Goal: Task Accomplishment & Management: Manage account settings

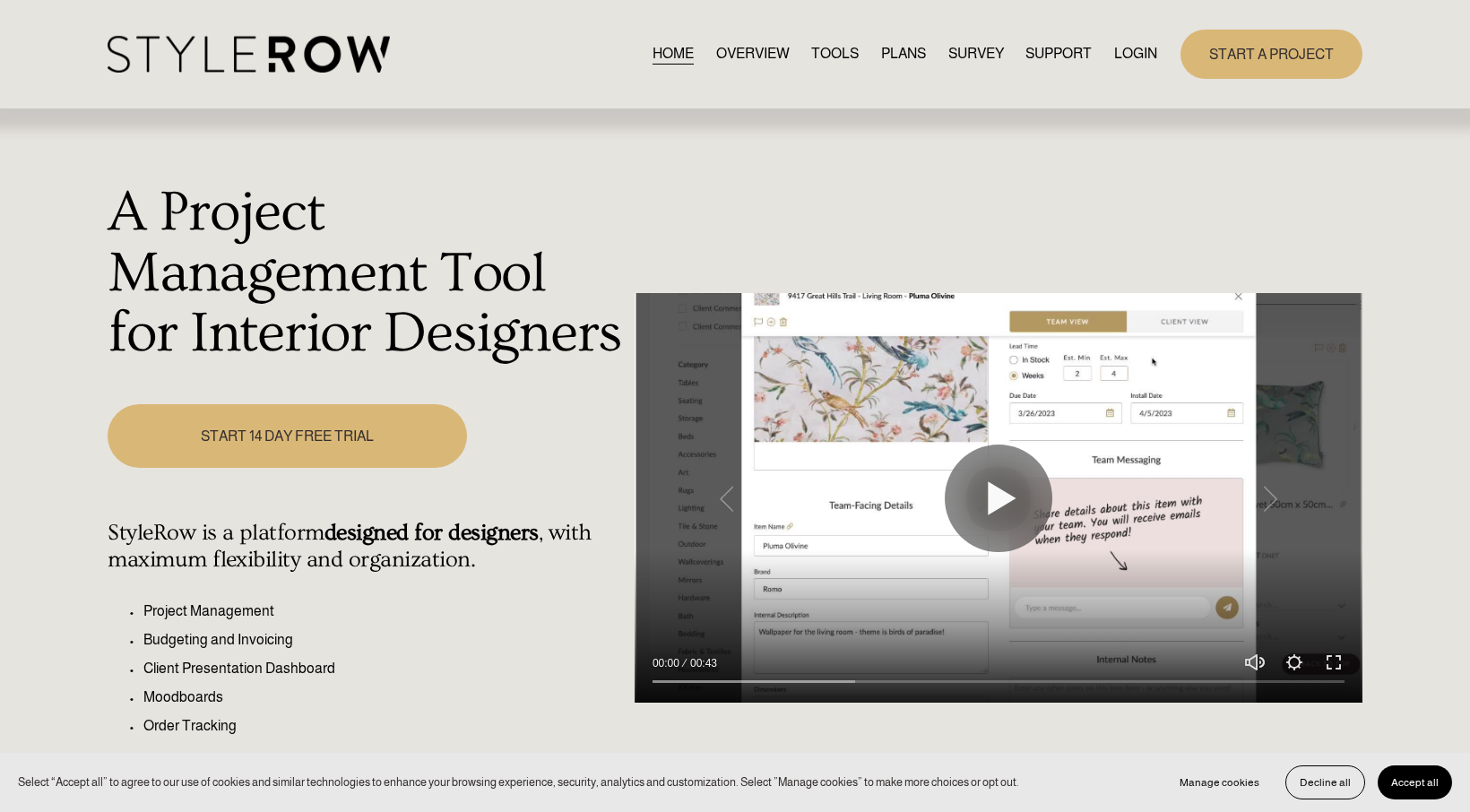
click at [1145, 51] on link "LOGIN" at bounding box center [1136, 55] width 43 height 24
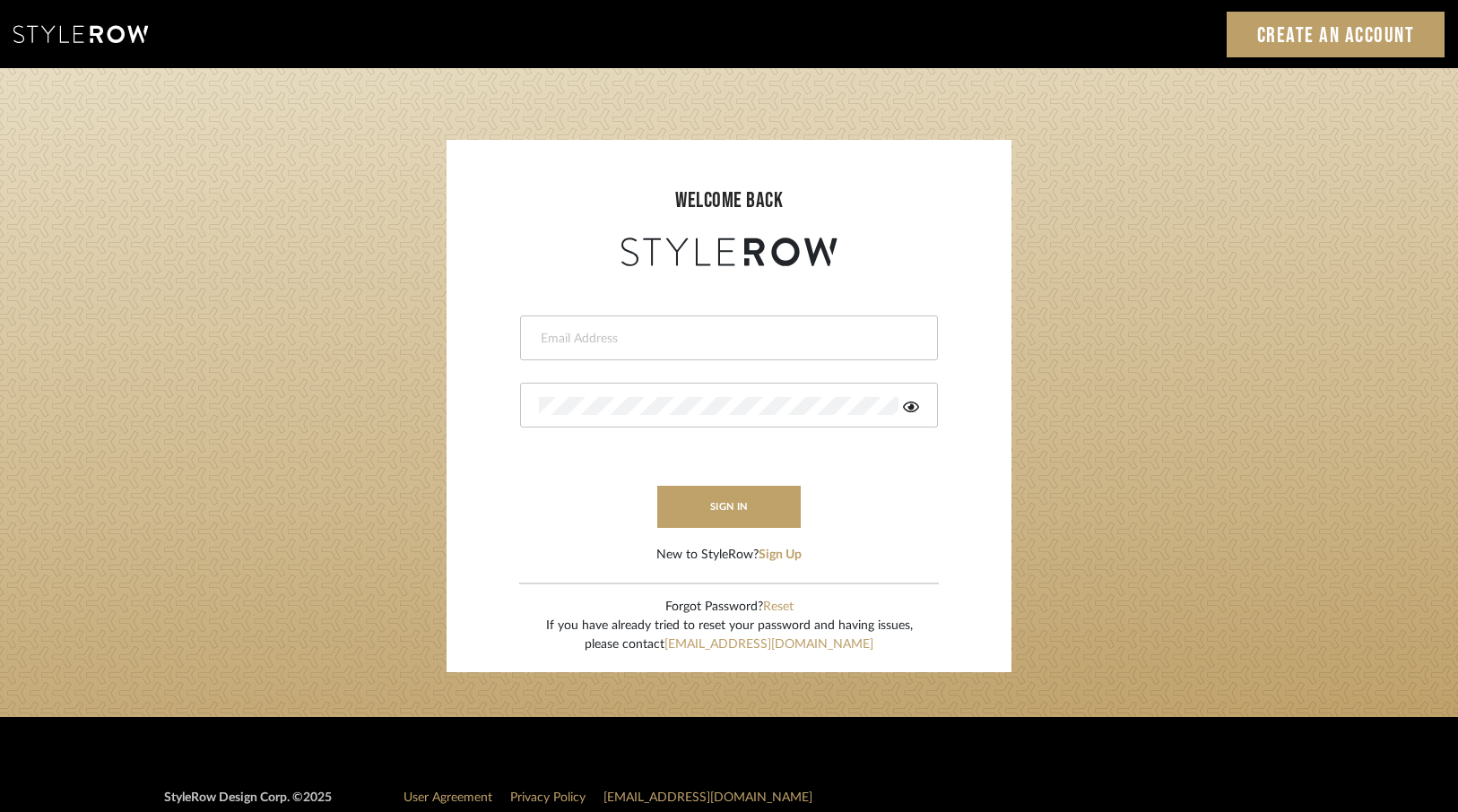
click at [696, 342] on input "email" at bounding box center [727, 338] width 376 height 18
type input "ac@cerusedesign.com"
click at [745, 496] on button "sign in" at bounding box center [729, 507] width 143 height 42
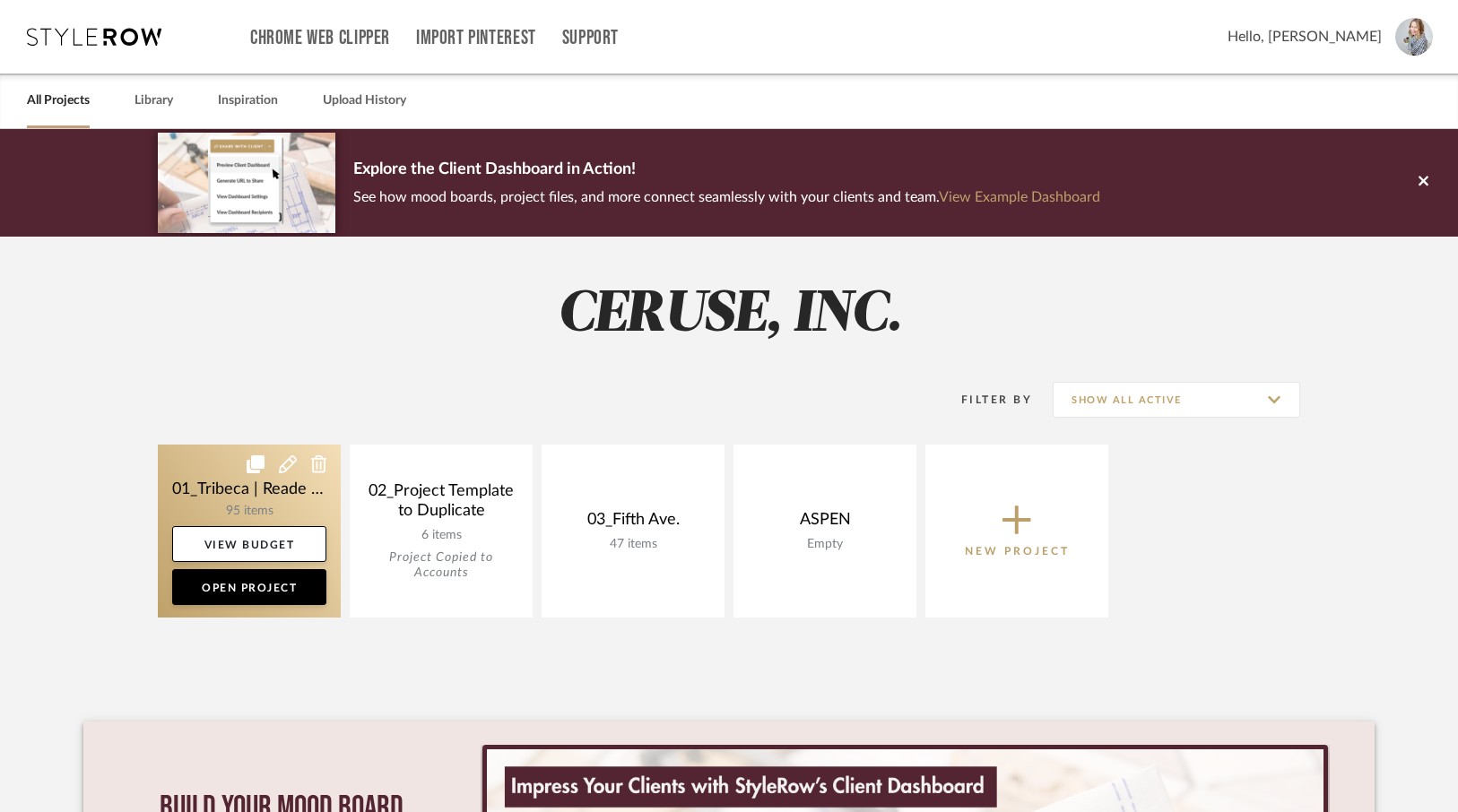
click at [229, 506] on link at bounding box center [249, 531] width 183 height 173
click at [229, 506] on div "Chrome Web Clipper Import Pinterest Support All Projects Library Inspiration Up…" at bounding box center [729, 598] width 1458 height 1196
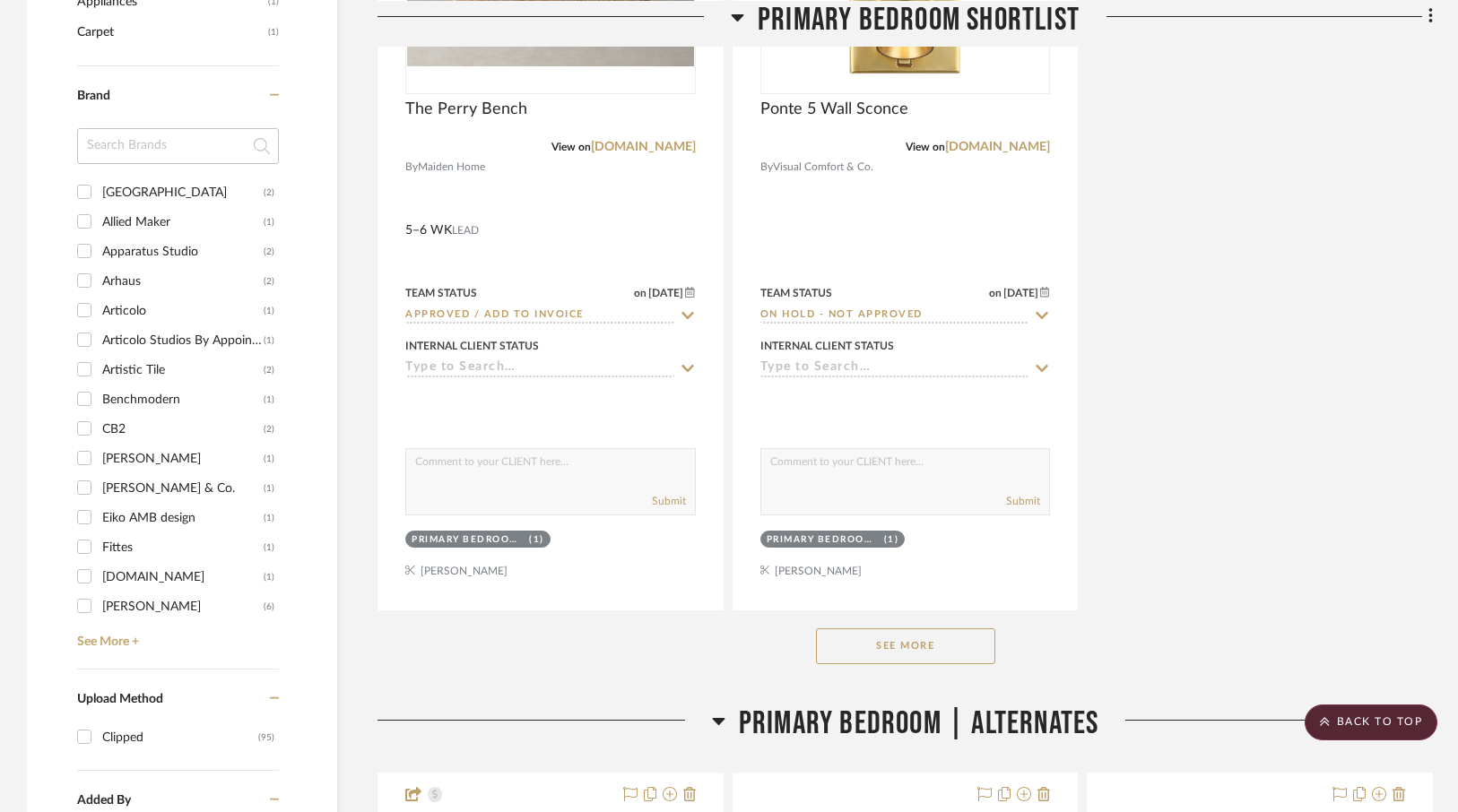
scroll to position [1973, 0]
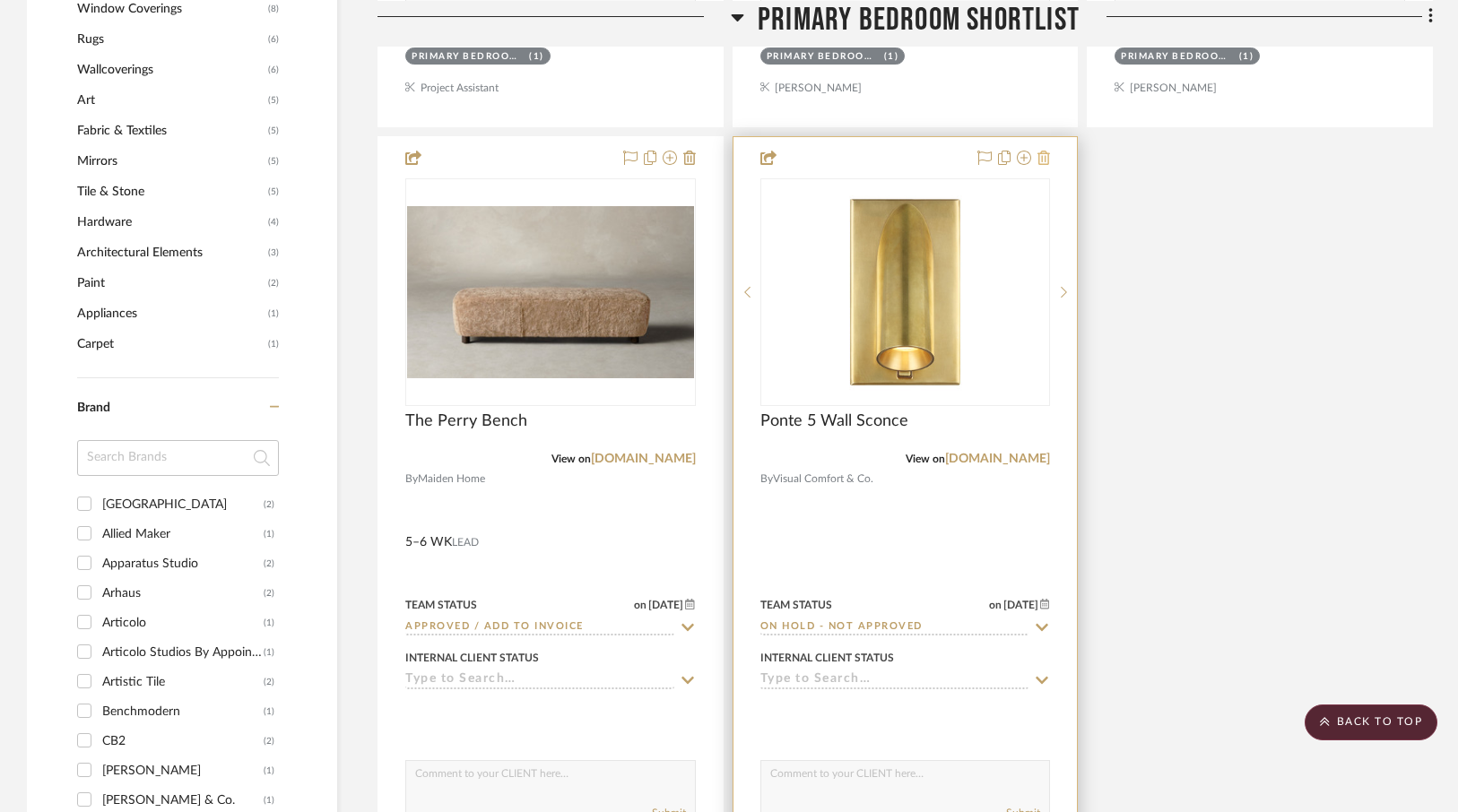
click at [1046, 154] on icon at bounding box center [1043, 157] width 12 height 14
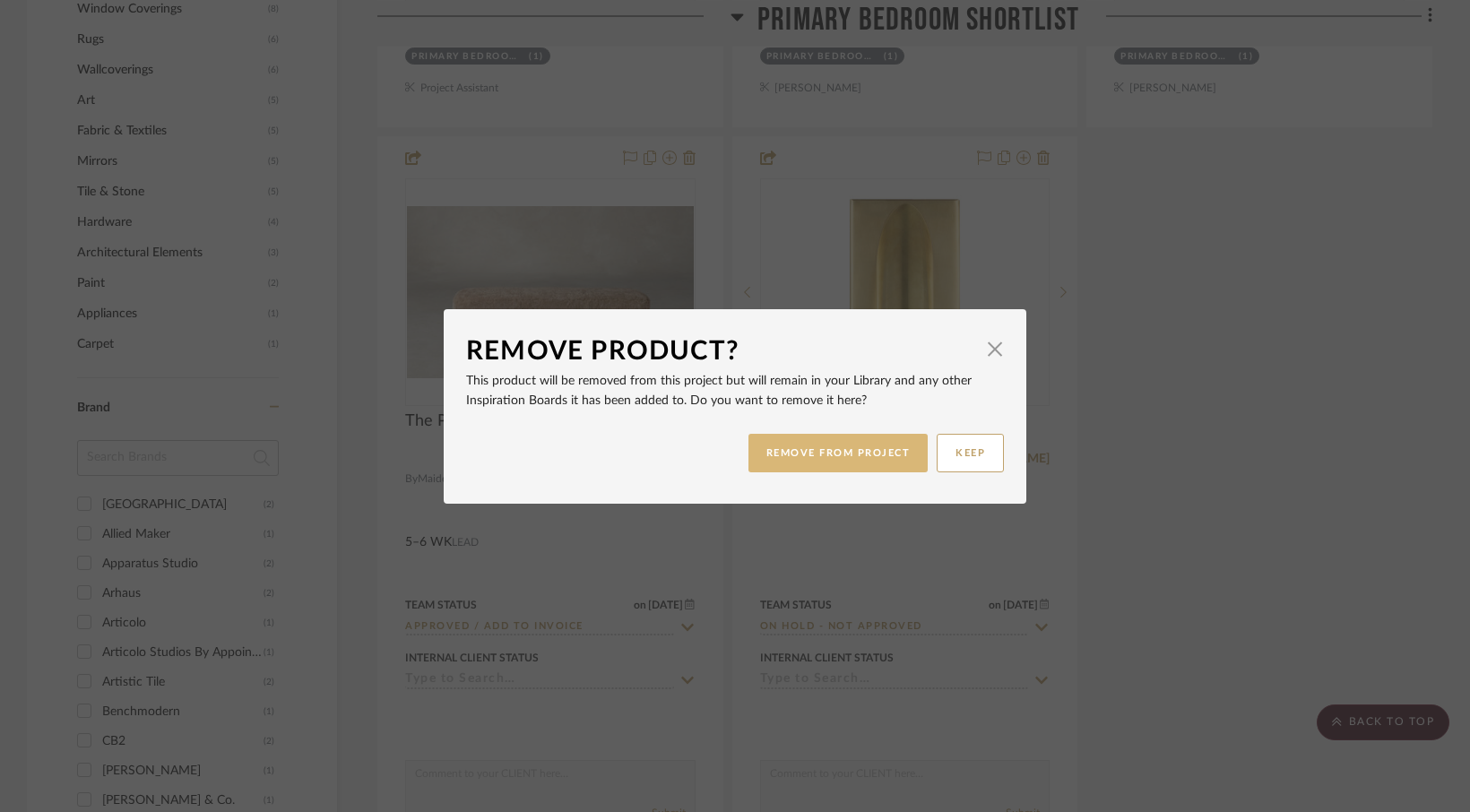
click at [813, 447] on button "REMOVE FROM PROJECT" at bounding box center [838, 452] width 180 height 39
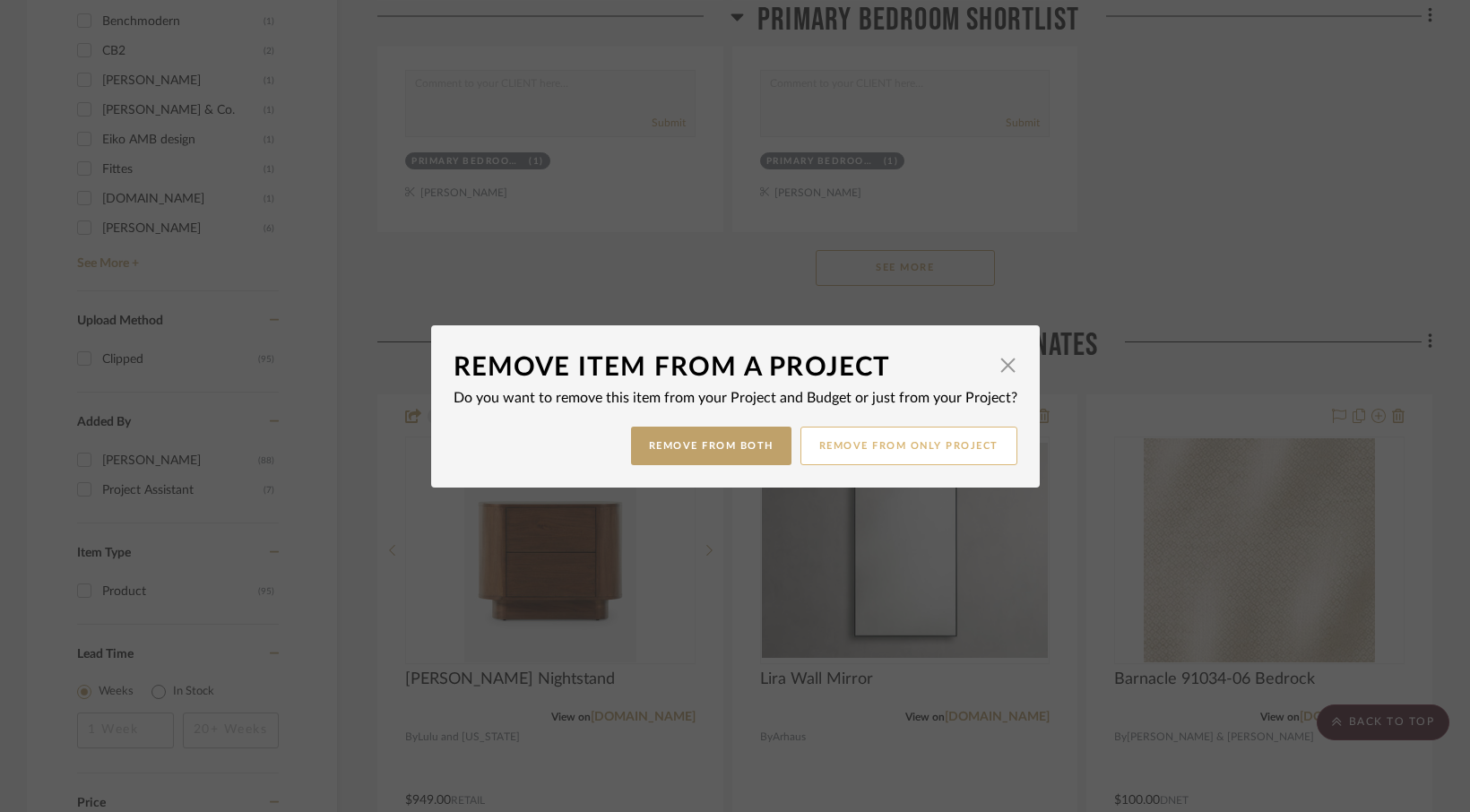
click at [863, 447] on button "Remove from only Project" at bounding box center [909, 446] width 217 height 39
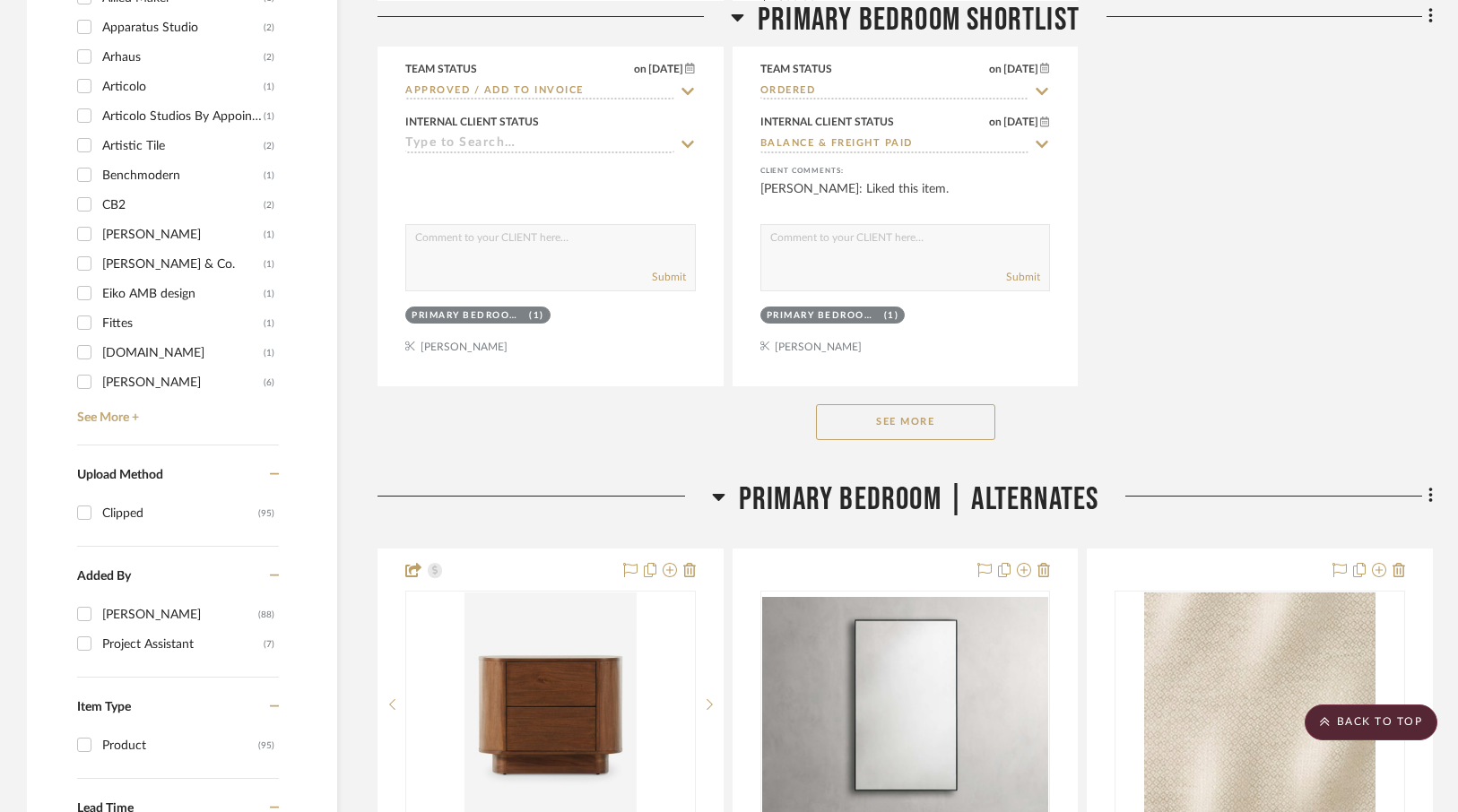
scroll to position [2509, 0]
click at [892, 419] on button "See More" at bounding box center [906, 423] width 179 height 36
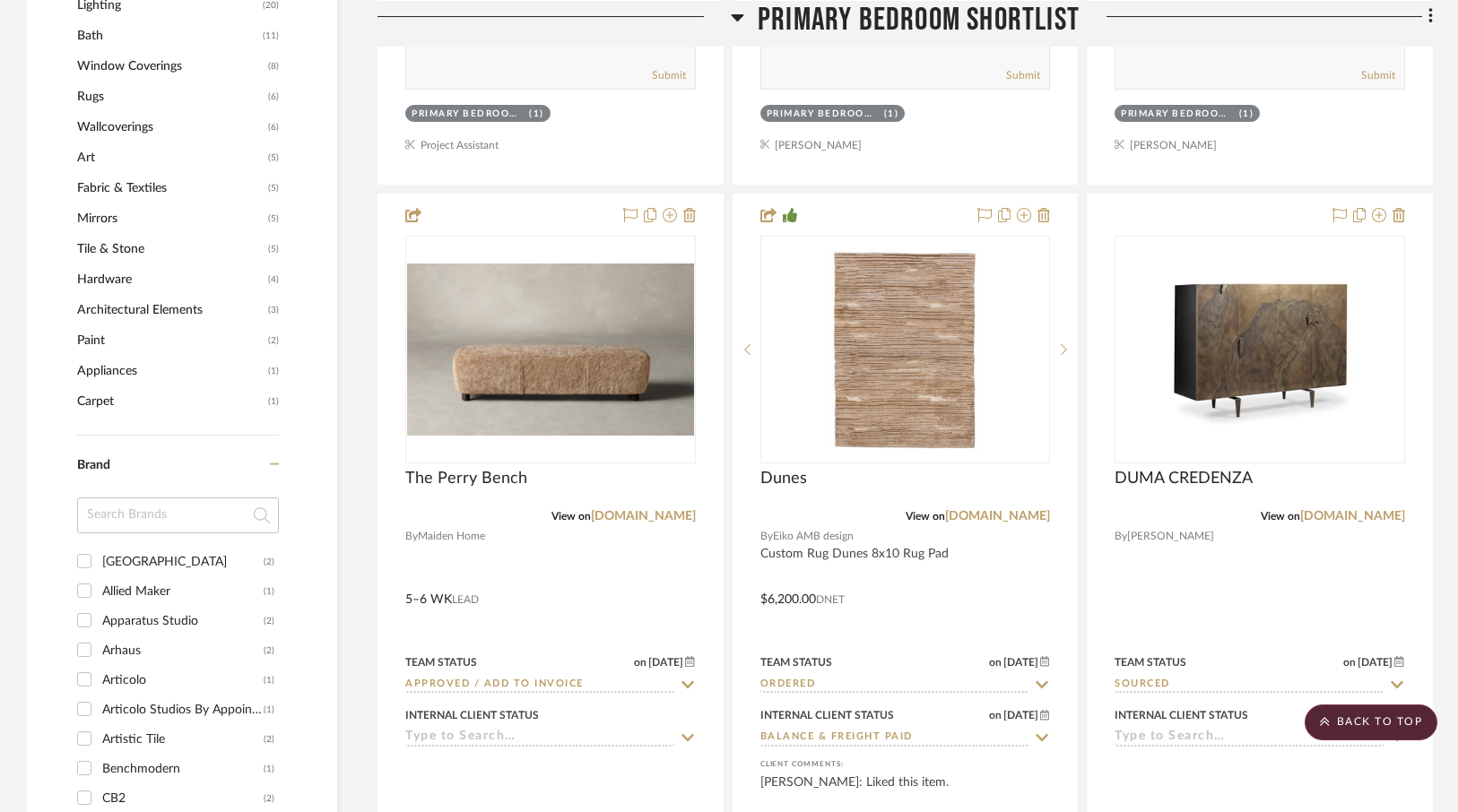
scroll to position [1917, 0]
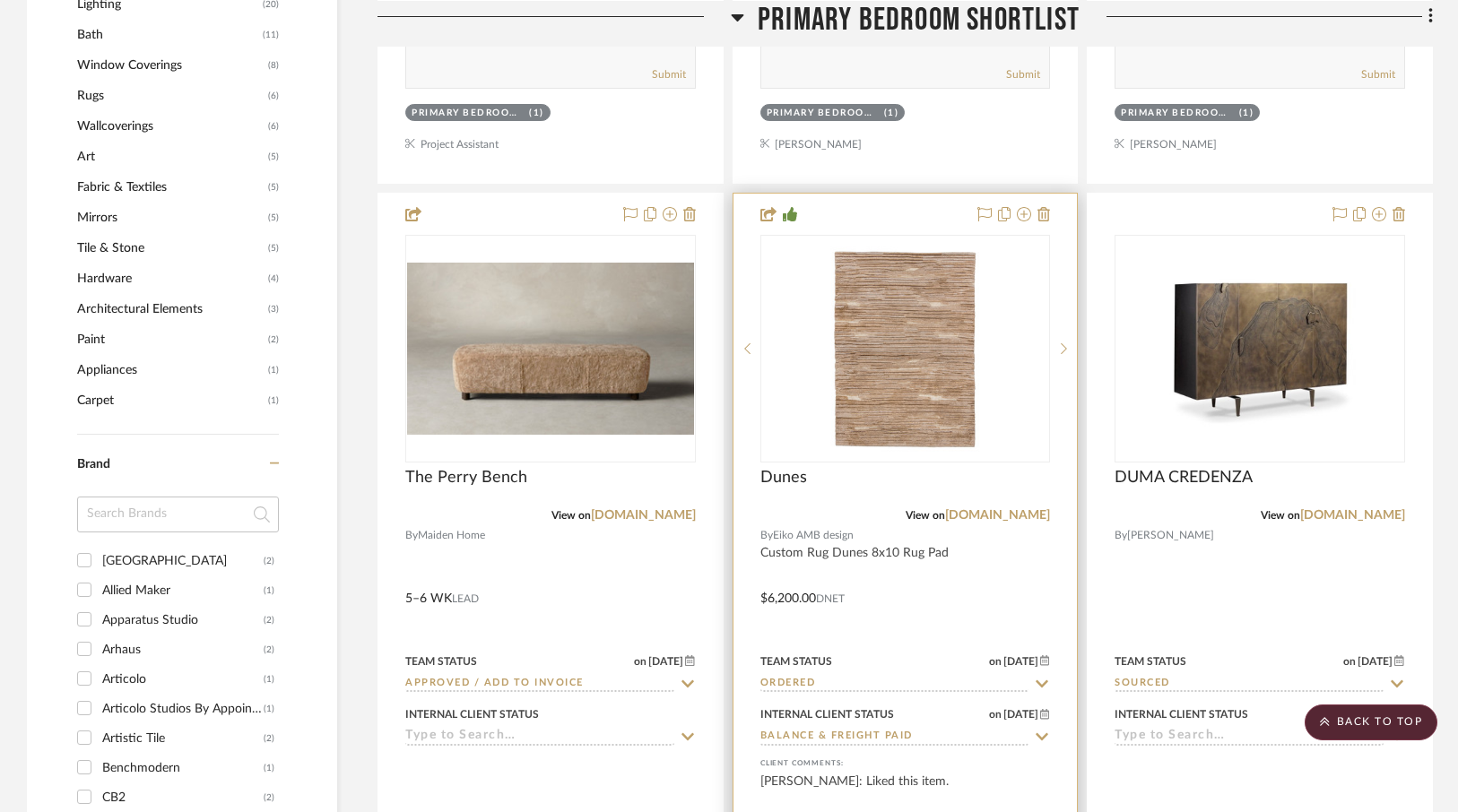
click at [915, 207] on div at bounding box center [905, 585] width 344 height 784
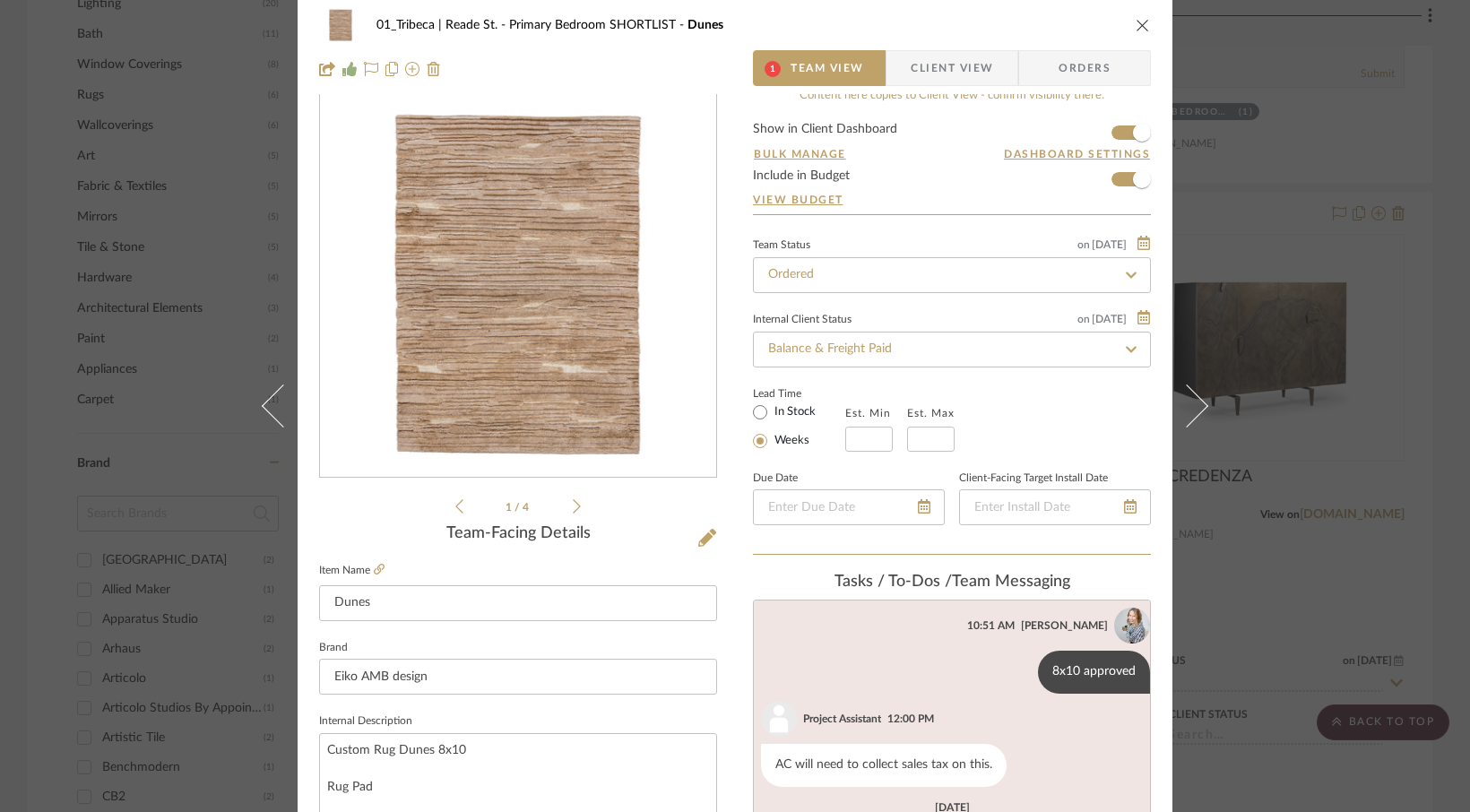
scroll to position [0, 0]
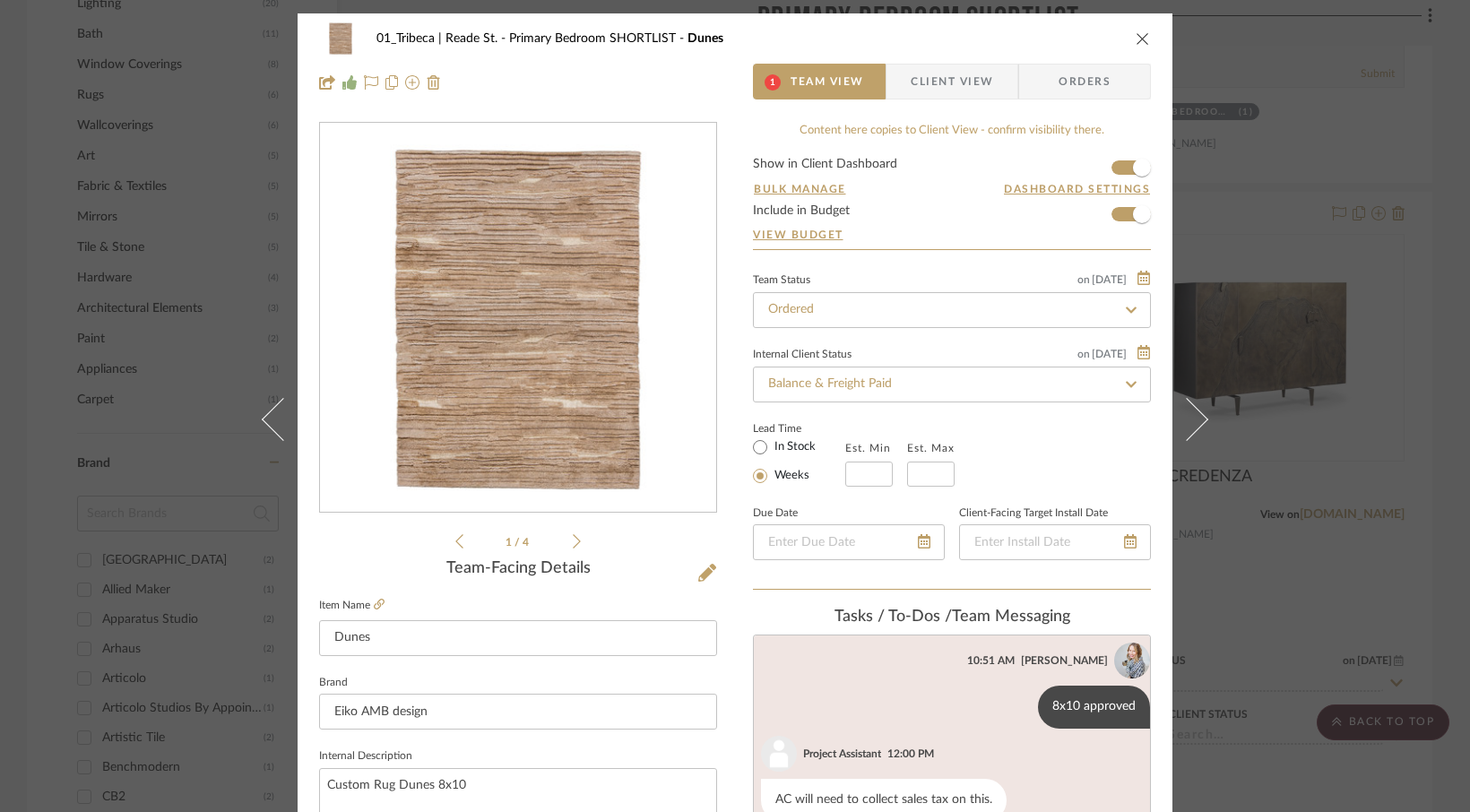
click at [940, 78] on span "Client View" at bounding box center [953, 82] width 83 height 36
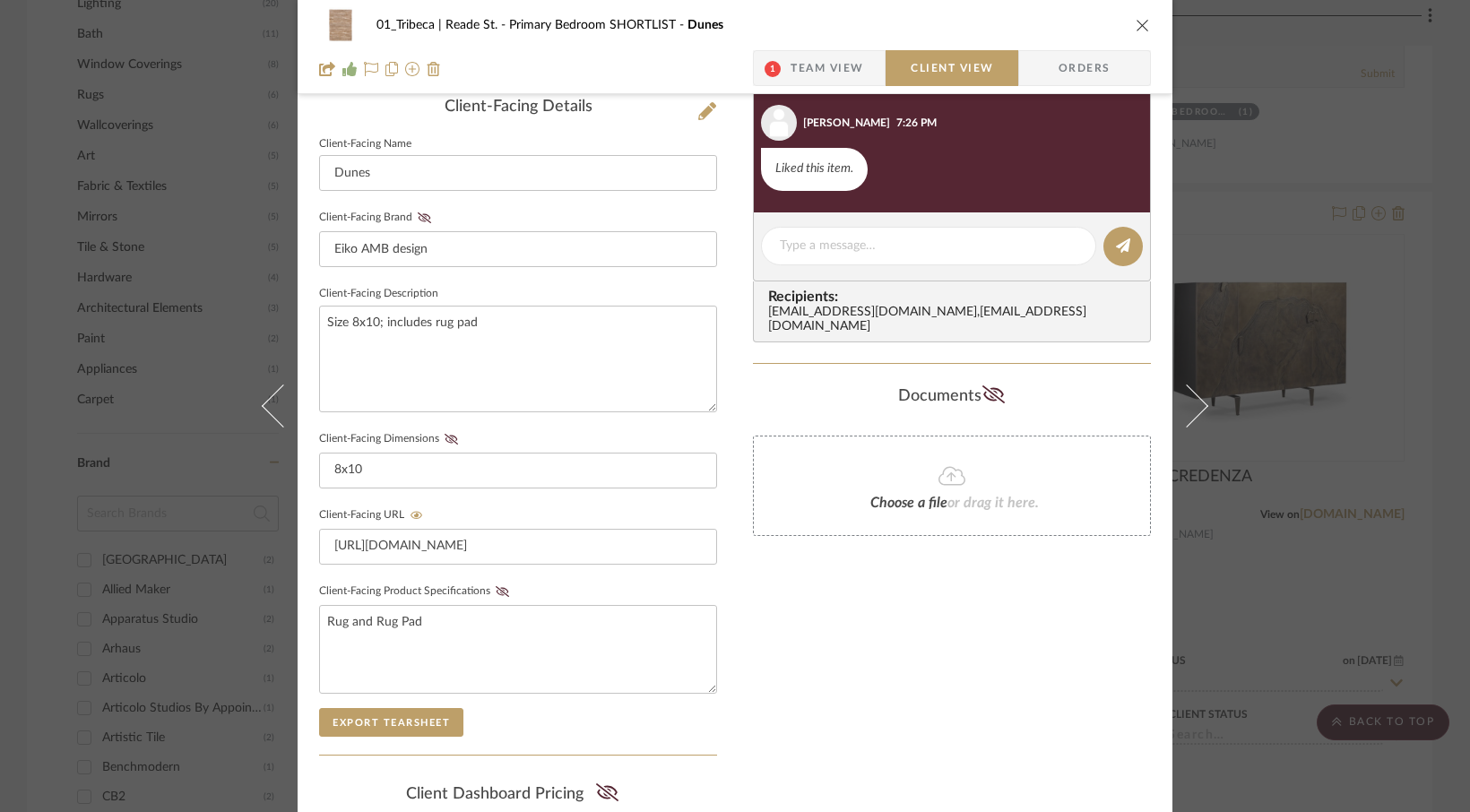
scroll to position [501, 0]
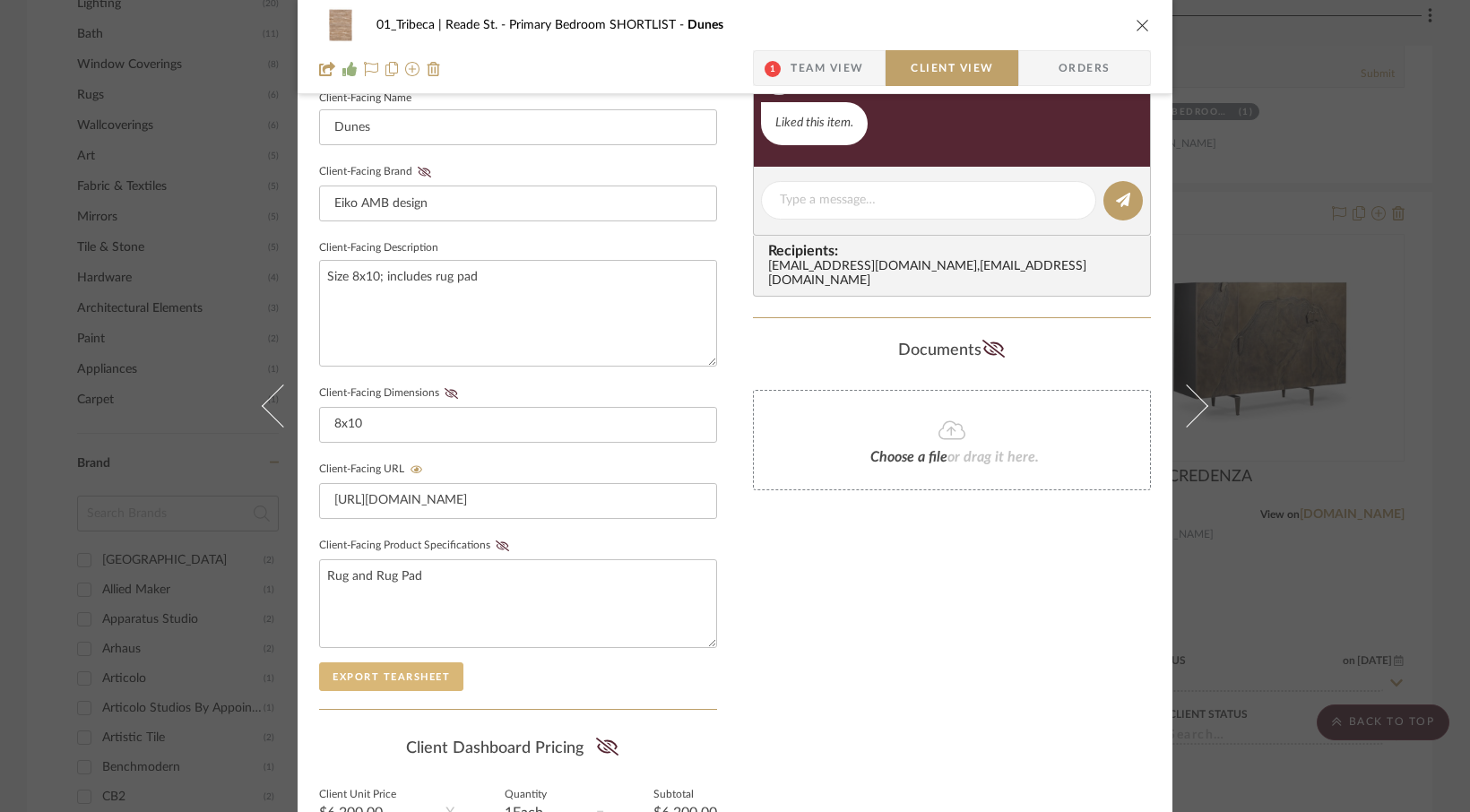
click at [403, 678] on button "Export Tearsheet" at bounding box center [391, 676] width 144 height 28
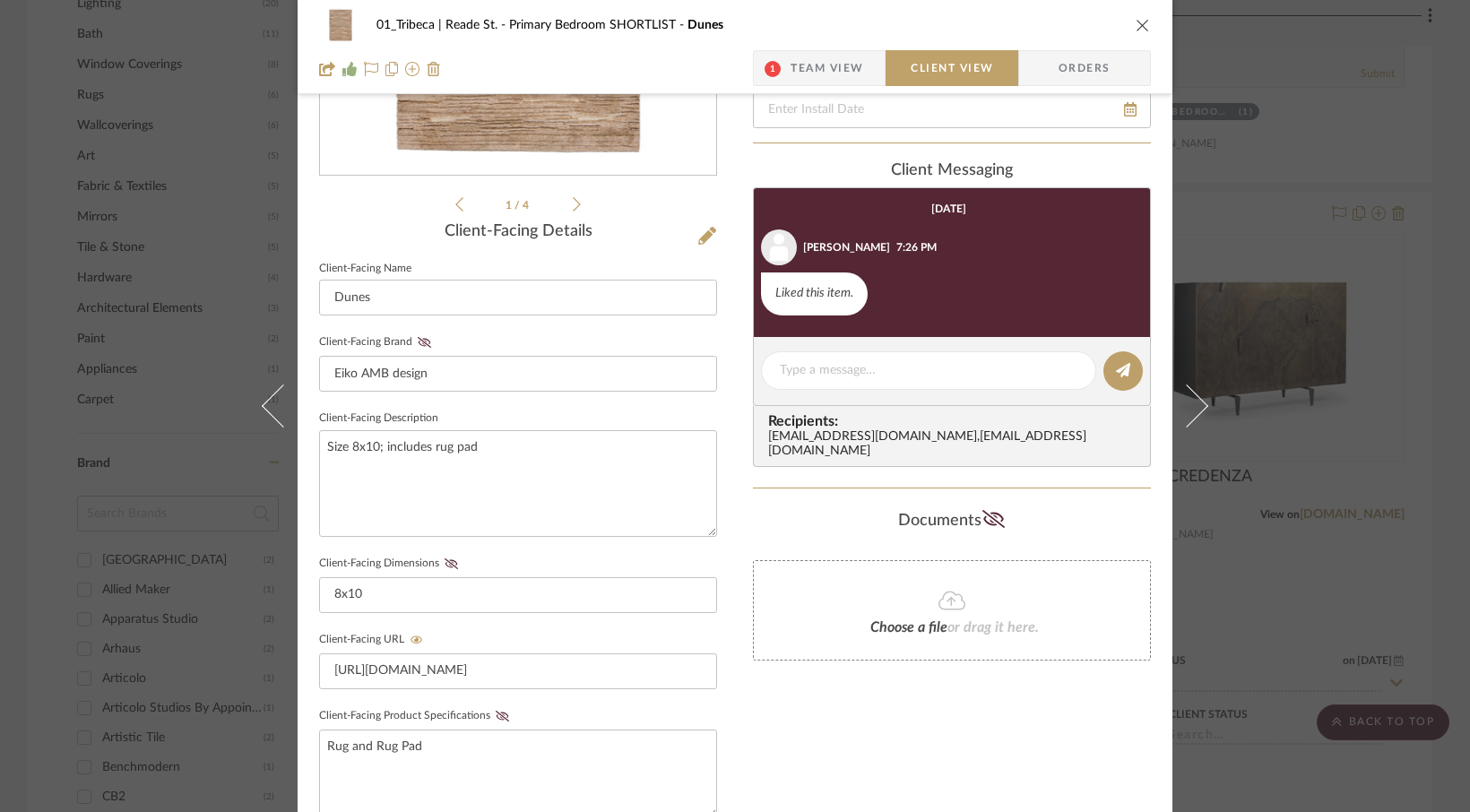
scroll to position [339, 0]
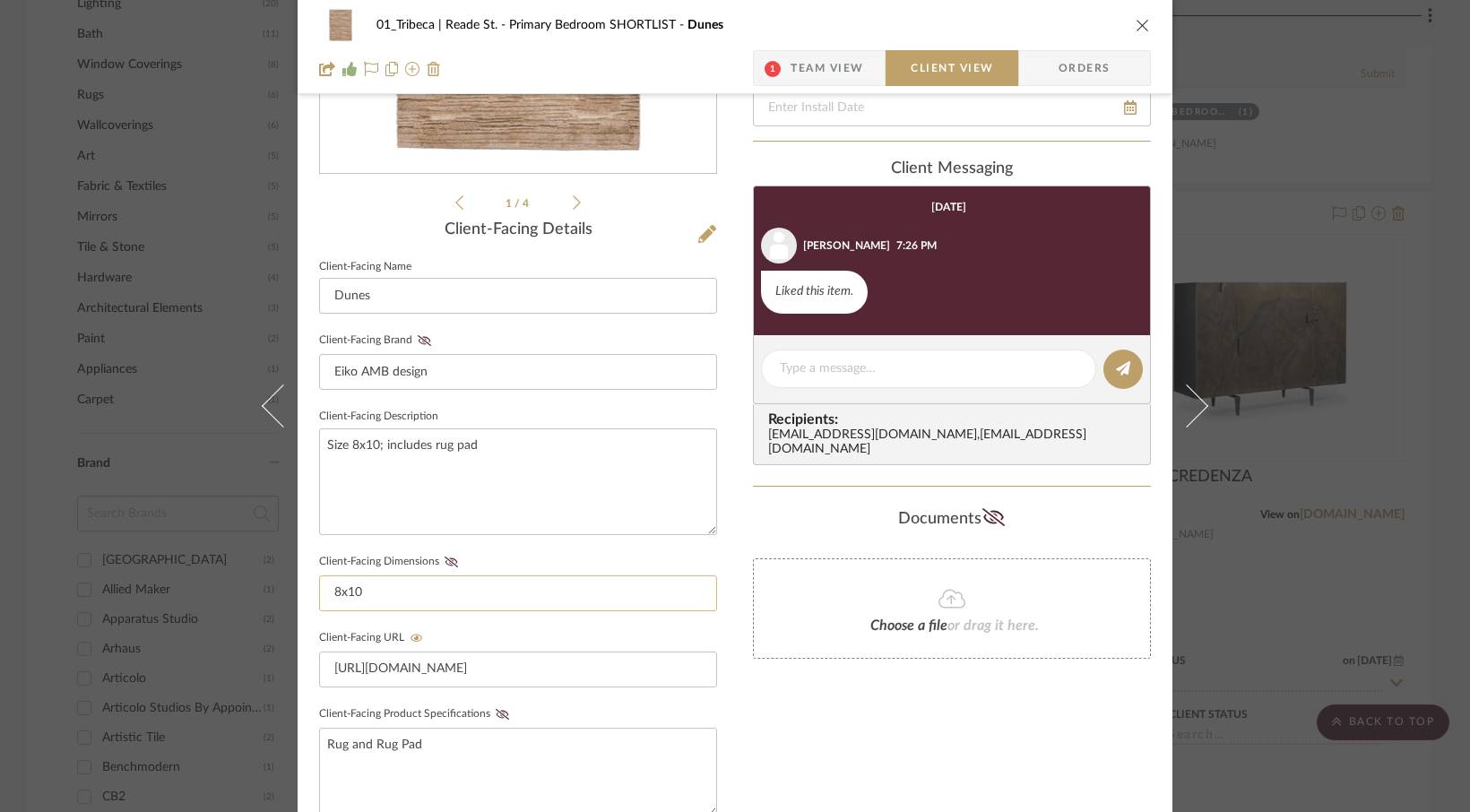
click at [360, 595] on input "8x10" at bounding box center [518, 593] width 398 height 36
type input "8x10_CHANGED TO 8x11"
click at [911, 75] on span "Client View" at bounding box center [953, 68] width 83 height 36
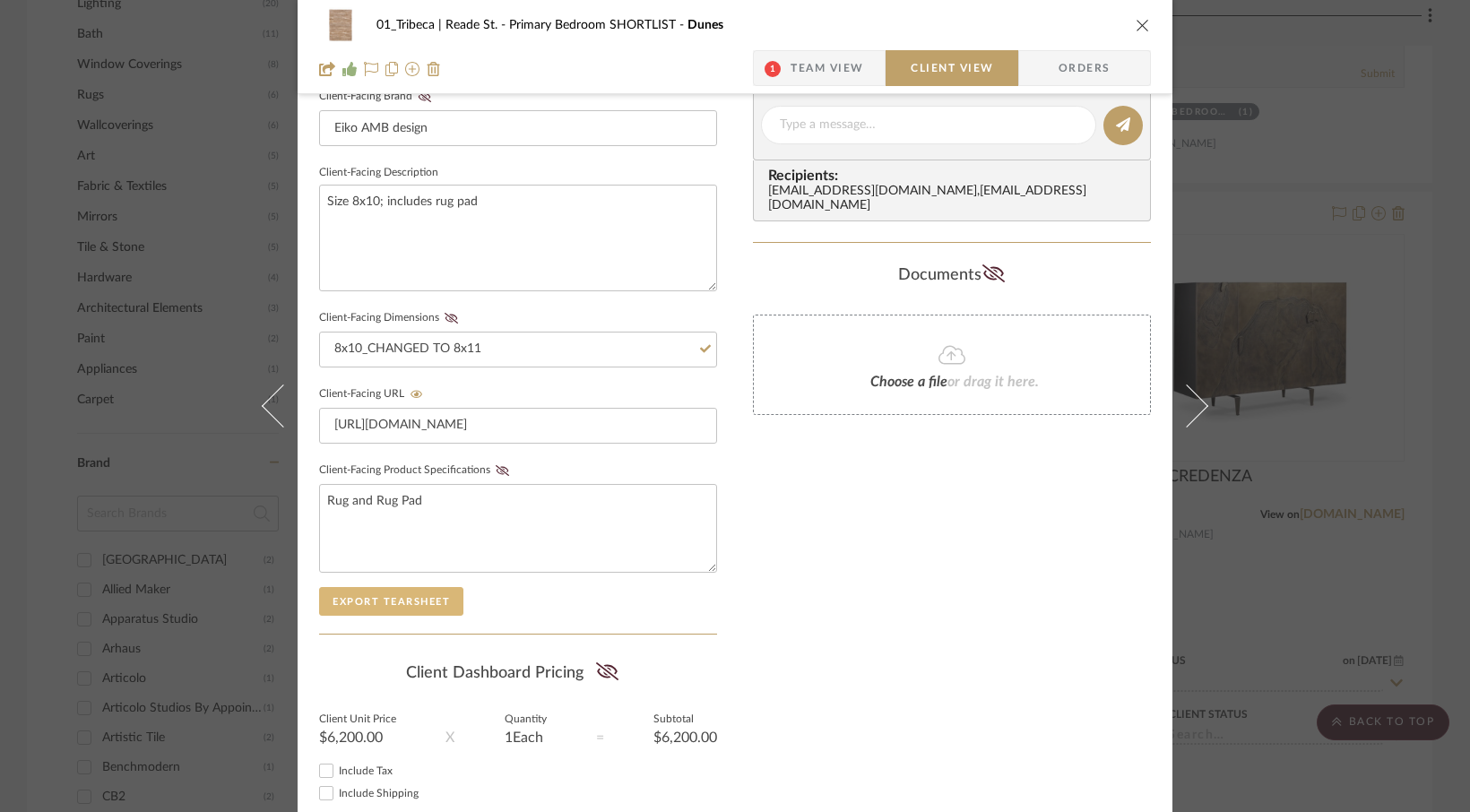
scroll to position [692, 0]
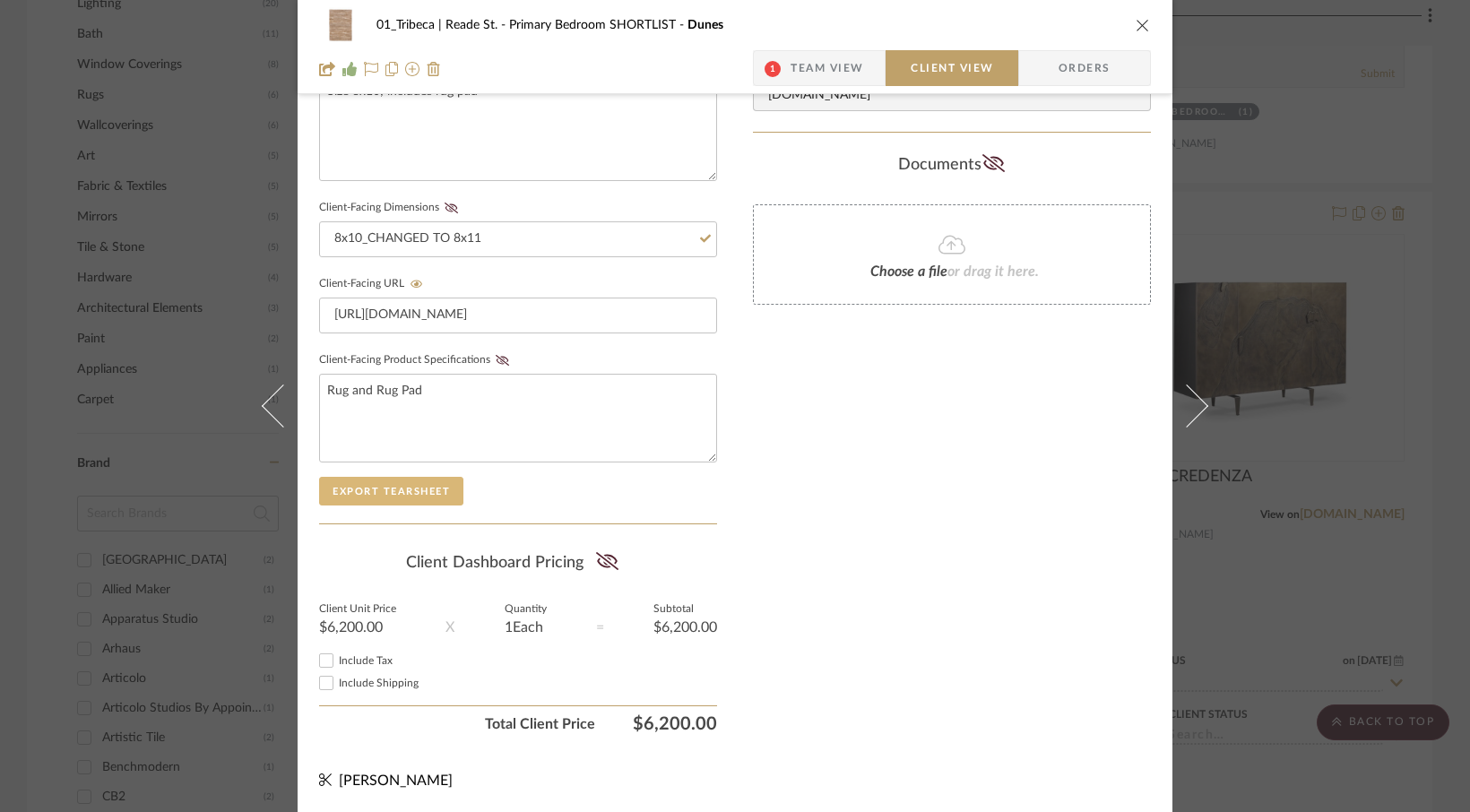
click at [379, 490] on button "Export Tearsheet" at bounding box center [391, 491] width 144 height 28
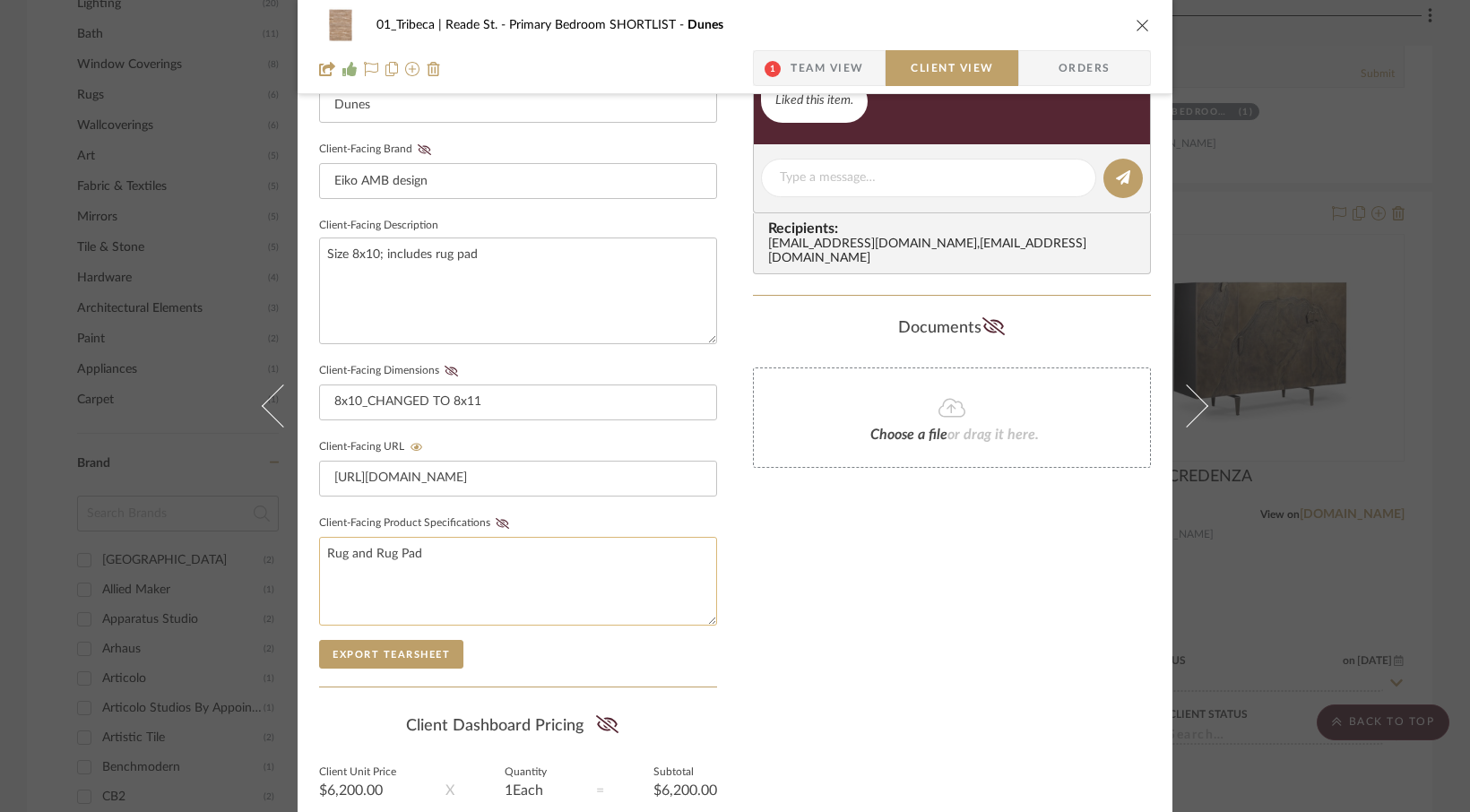
scroll to position [528, 0]
drag, startPoint x: 486, startPoint y: 255, endPoint x: 233, endPoint y: 267, distance: 253.3
click at [204, 252] on div "01_Tribeca | Reade St. Primary Bedroom SHORTLIST Dunes 1 Team View Client View …" at bounding box center [735, 406] width 1470 height 812
drag, startPoint x: 304, startPoint y: 272, endPoint x: 322, endPoint y: 268, distance: 18.4
click at [304, 272] on div "01_Tribeca | Reade St. Primary Bedroom SHORTLIST Dunes 1 Team View Client View …" at bounding box center [735, 232] width 875 height 1492
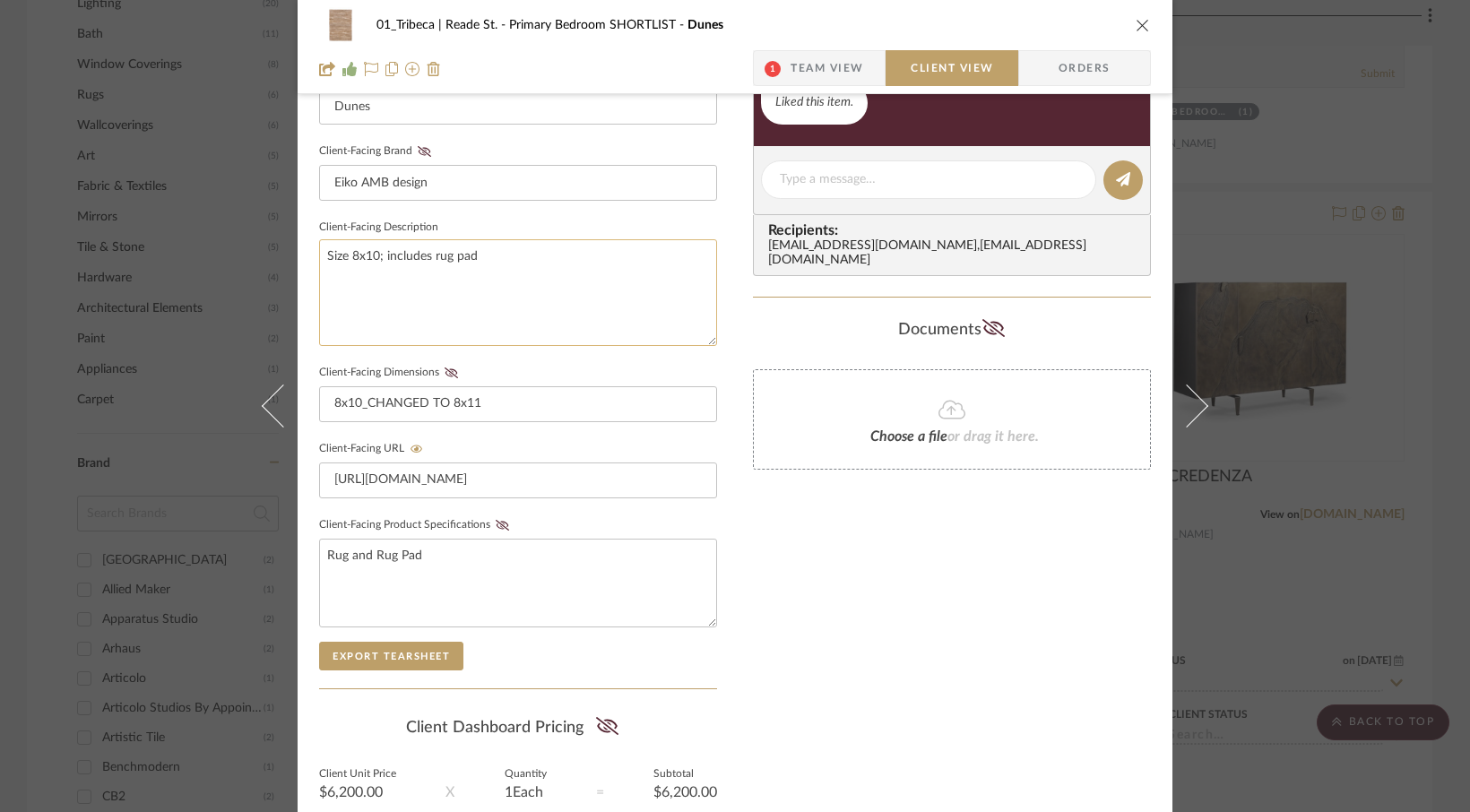
click at [371, 249] on textarea "Size 8x10; includes rug pad" at bounding box center [518, 292] width 398 height 106
click at [385, 256] on textarea "Size 8x10; includes rug pad" at bounding box center [518, 292] width 398 height 106
drag, startPoint x: 385, startPoint y: 256, endPoint x: 311, endPoint y: 254, distance: 74.0
click at [311, 254] on div "01_Tribeca | Reade St. Primary Bedroom SHORTLIST Dunes 1 Team View Client View …" at bounding box center [735, 232] width 875 height 1492
click at [525, 309] on textarea "Includes rug pad" at bounding box center [518, 292] width 398 height 106
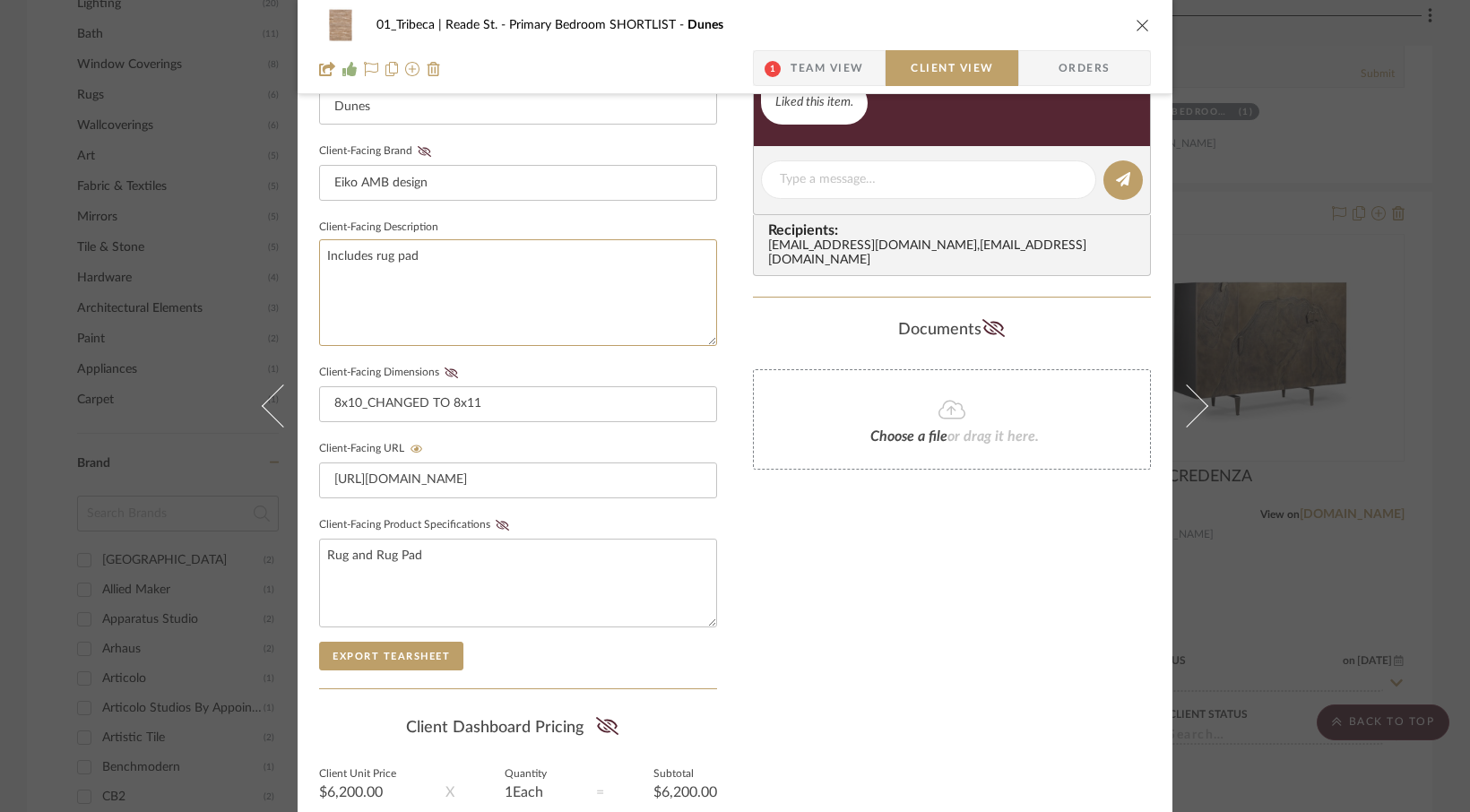
type textarea "Includes rug pad"
click at [944, 72] on span "Client View" at bounding box center [953, 68] width 83 height 36
click at [395, 652] on button "Export Tearsheet" at bounding box center [391, 656] width 144 height 28
